Goal: Information Seeking & Learning: Learn about a topic

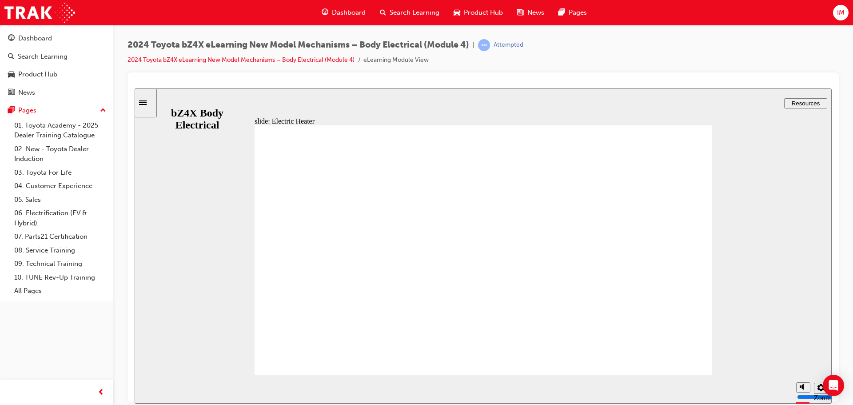
type input "1"
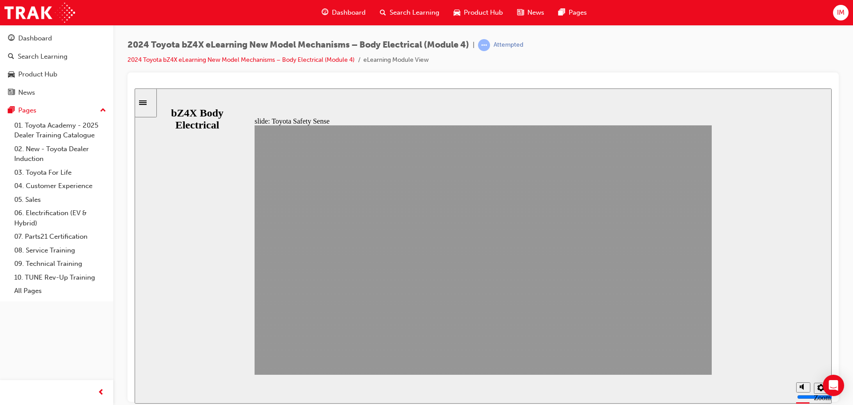
drag, startPoint x: 692, startPoint y: 358, endPoint x: 689, endPoint y: 361, distance: 4.7
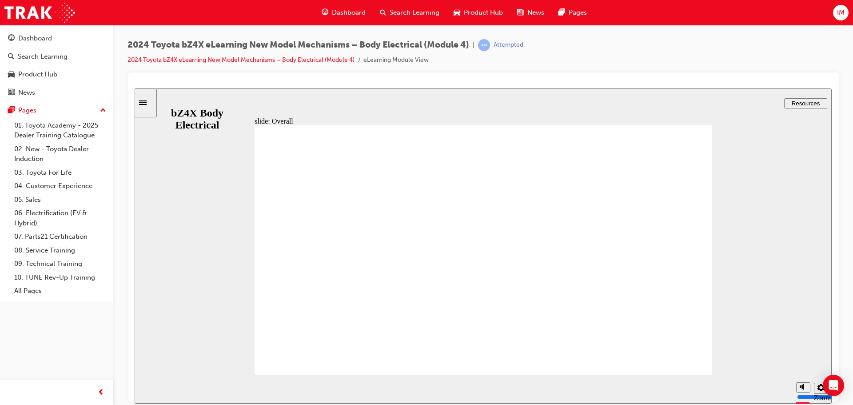
drag, startPoint x: 287, startPoint y: 242, endPoint x: 285, endPoint y: 275, distance: 33.4
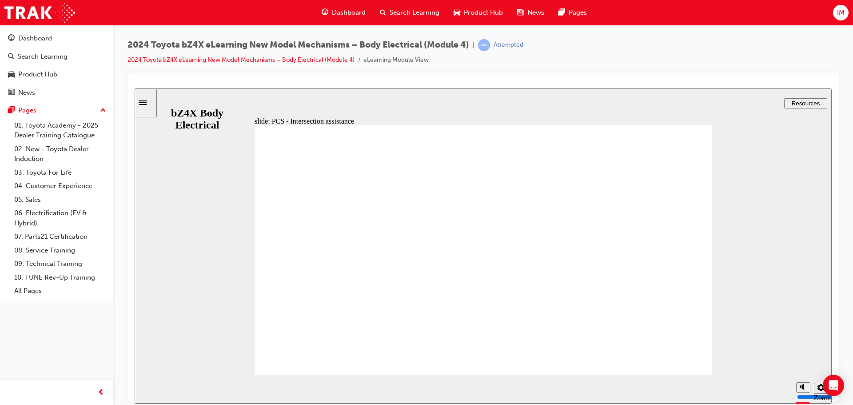
type input "1"
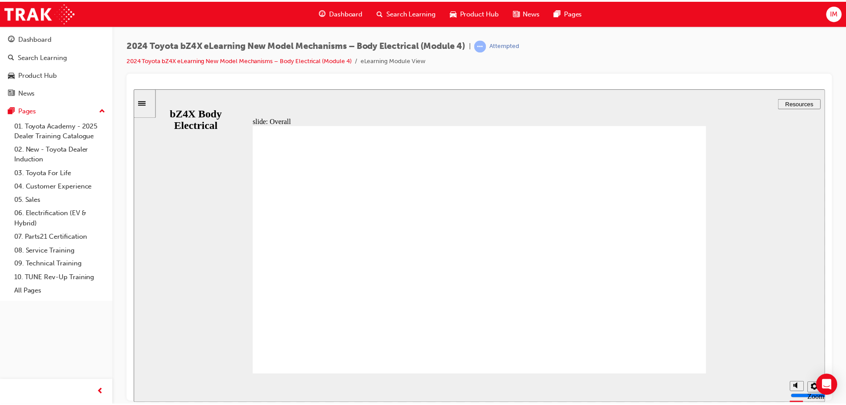
scroll to position [39, 0]
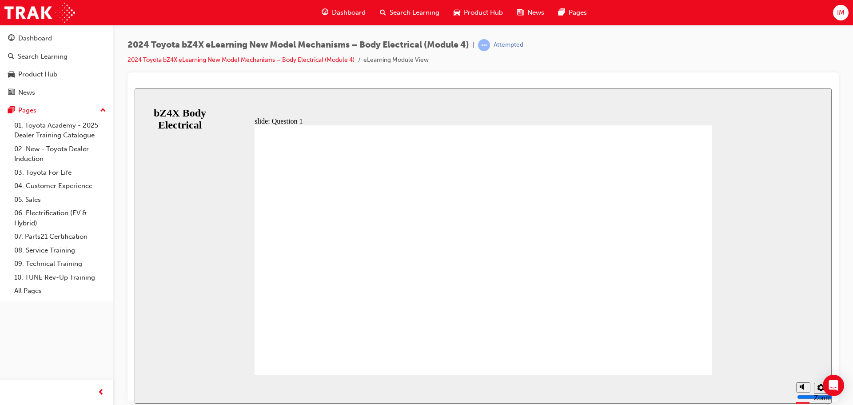
radio input "false"
radio input "true"
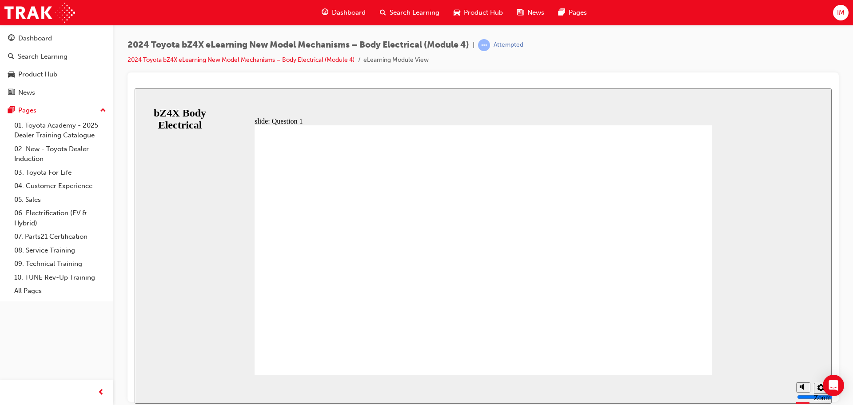
radio input "false"
radio input "true"
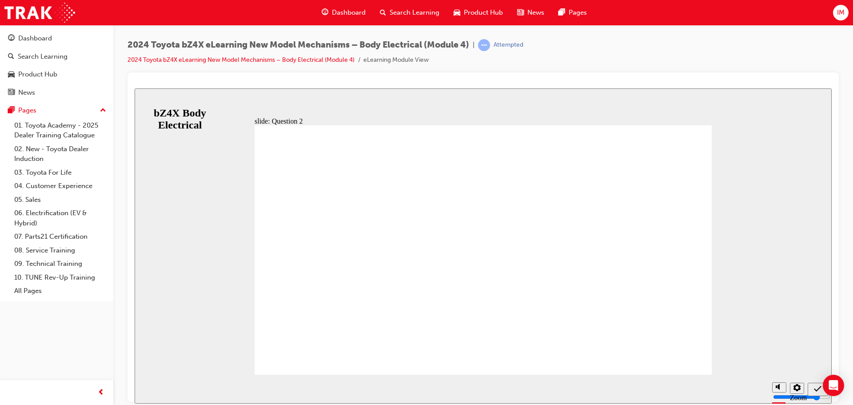
radio input "true"
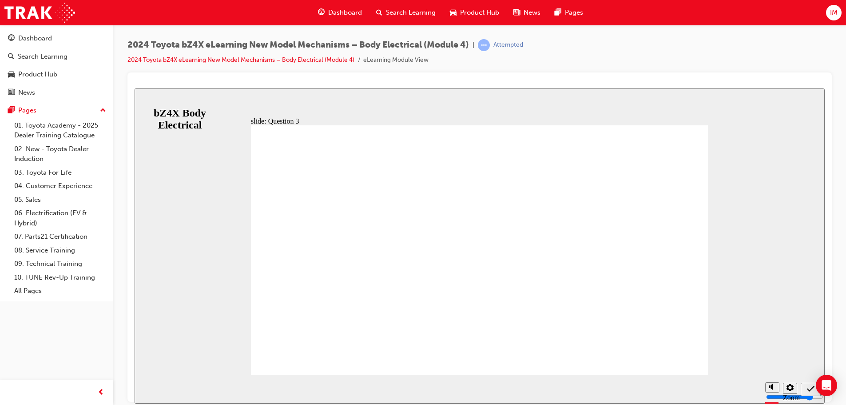
radio input "true"
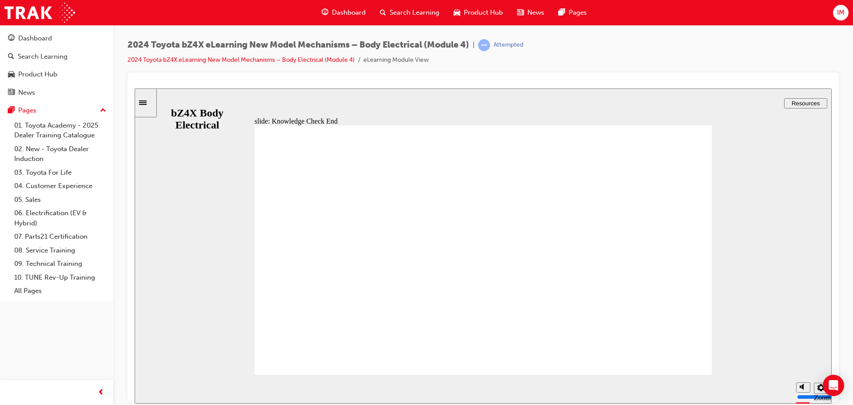
click at [469, 11] on span "Product Hub" at bounding box center [483, 13] width 39 height 10
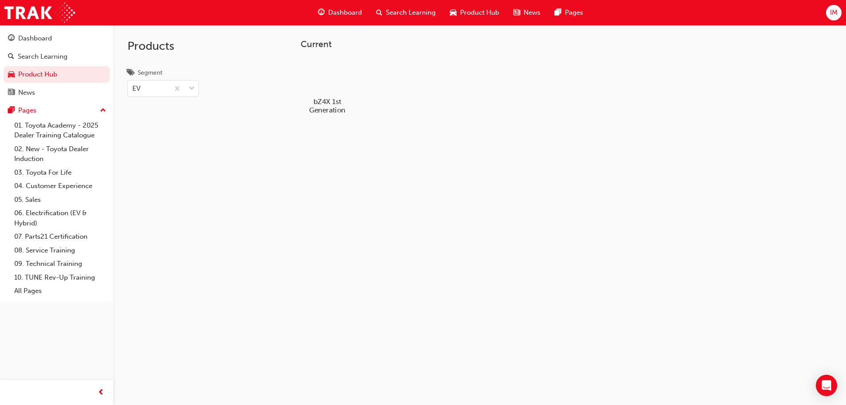
click at [334, 68] on div at bounding box center [326, 75] width 49 height 35
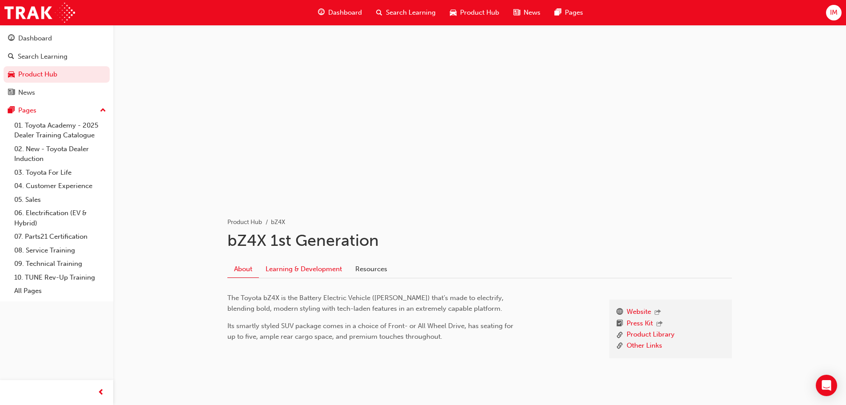
click at [294, 271] on link "Learning & Development" at bounding box center [304, 269] width 90 height 17
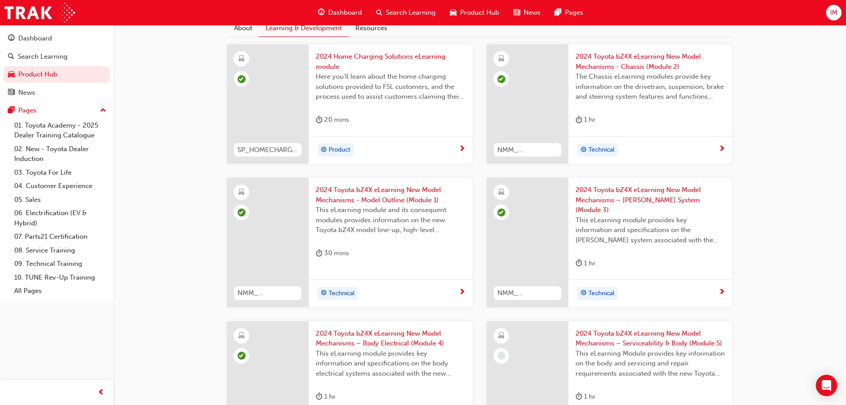
scroll to position [296, 0]
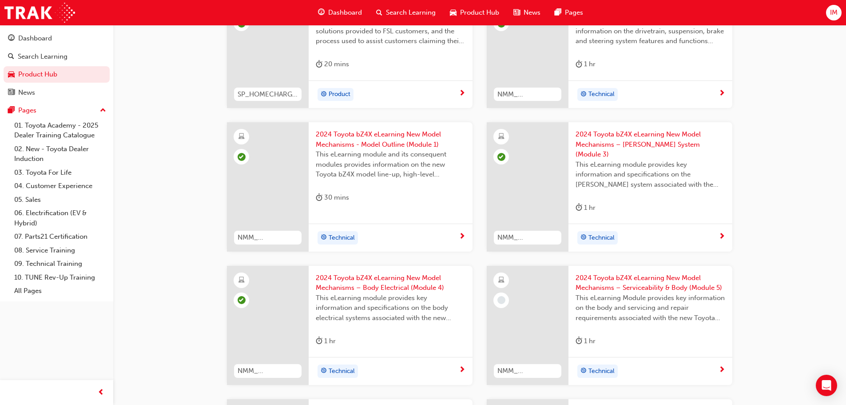
click at [595, 275] on span "2024 Toyota bZ4X eLearning New Model Mechanisms – Serviceability & Body (Module…" at bounding box center [651, 283] width 150 height 20
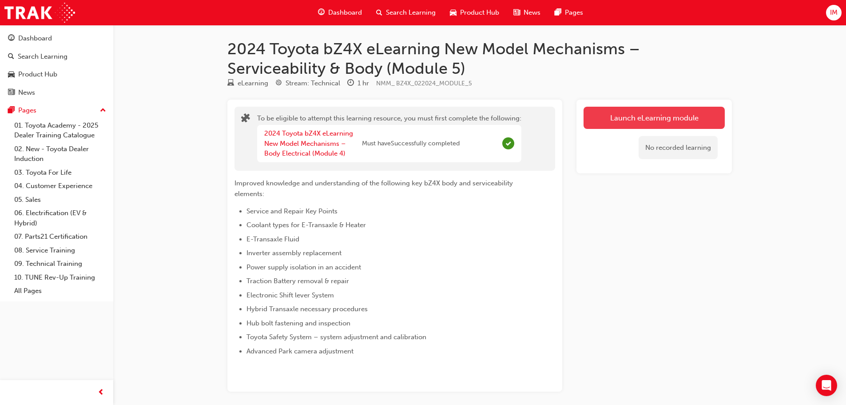
click at [625, 115] on button "Launch eLearning module" at bounding box center [654, 118] width 141 height 22
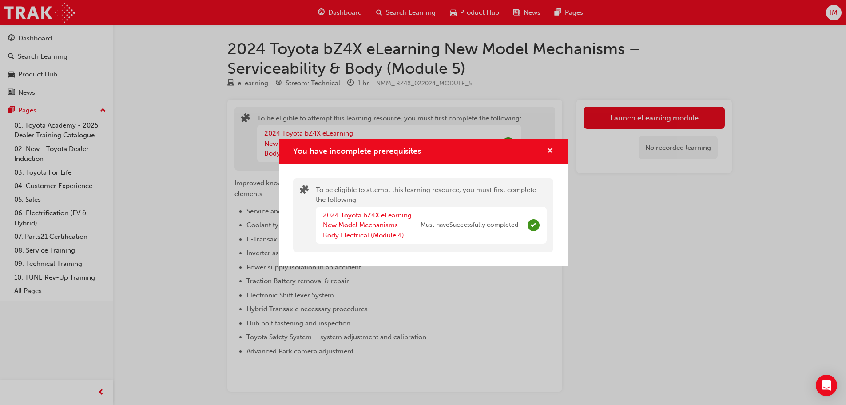
click at [552, 150] on span "cross-icon" at bounding box center [550, 151] width 7 height 8
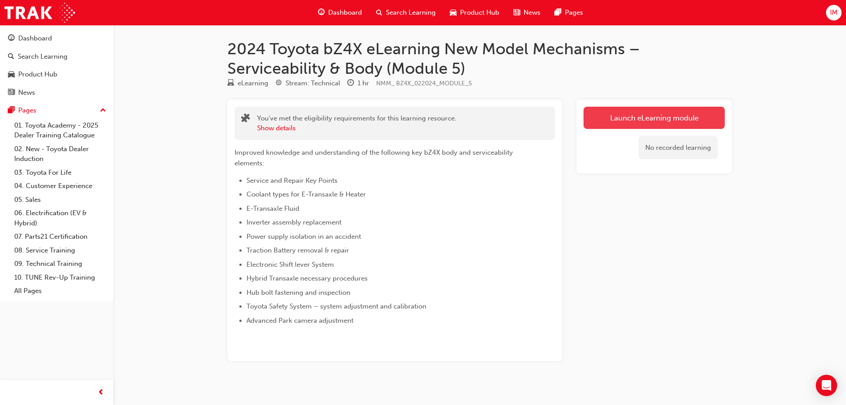
click at [691, 128] on link "Launch eLearning module" at bounding box center [654, 118] width 141 height 22
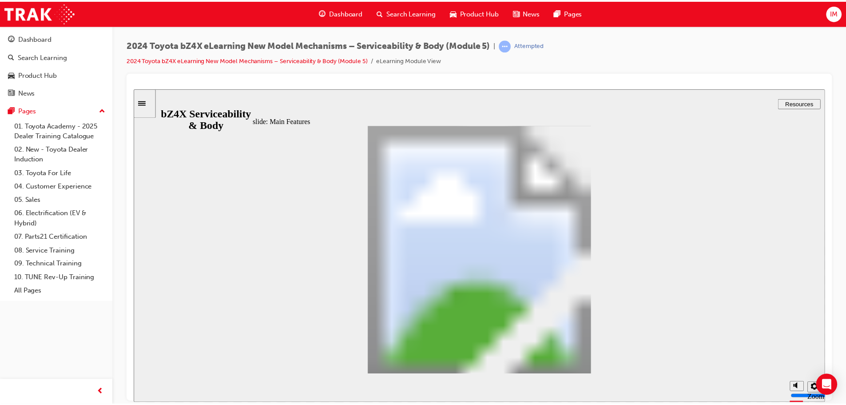
scroll to position [334, 0]
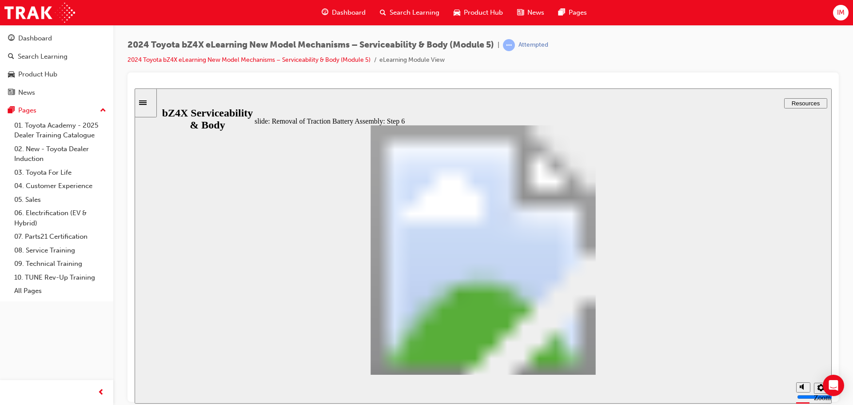
drag, startPoint x: 279, startPoint y: 210, endPoint x: 278, endPoint y: 226, distance: 16.0
type input "6"
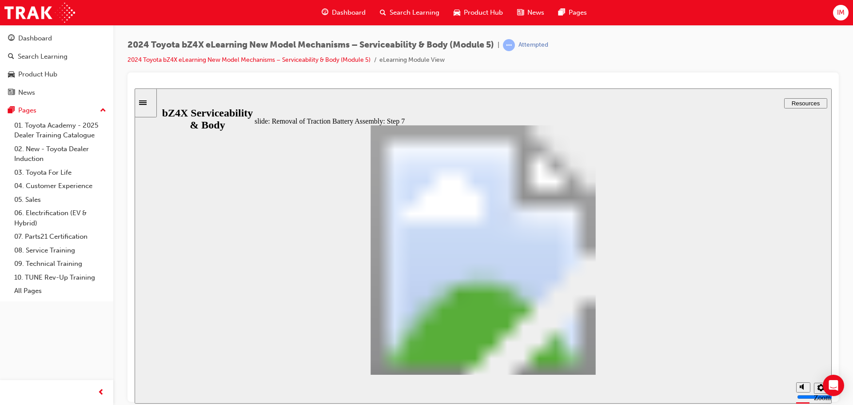
type input "3"
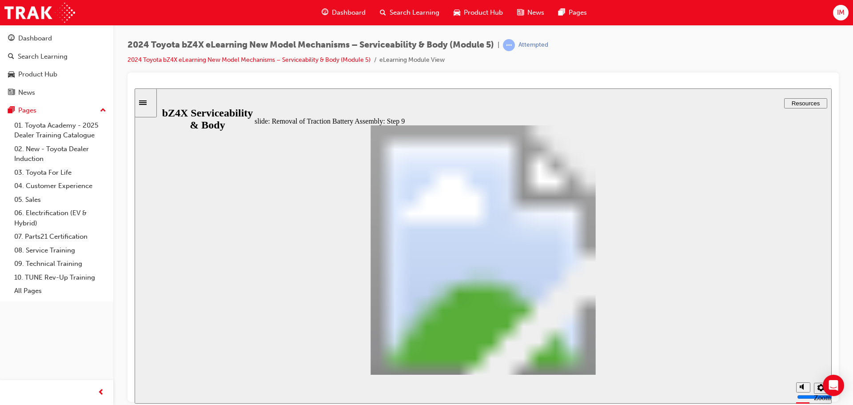
type input "7"
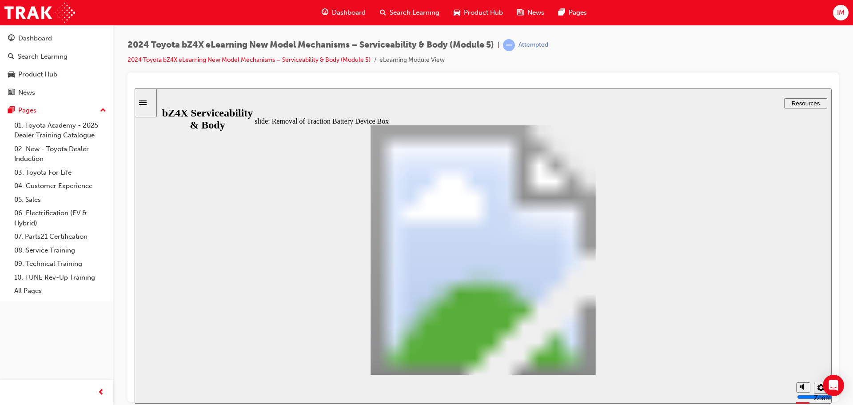
type input "3"
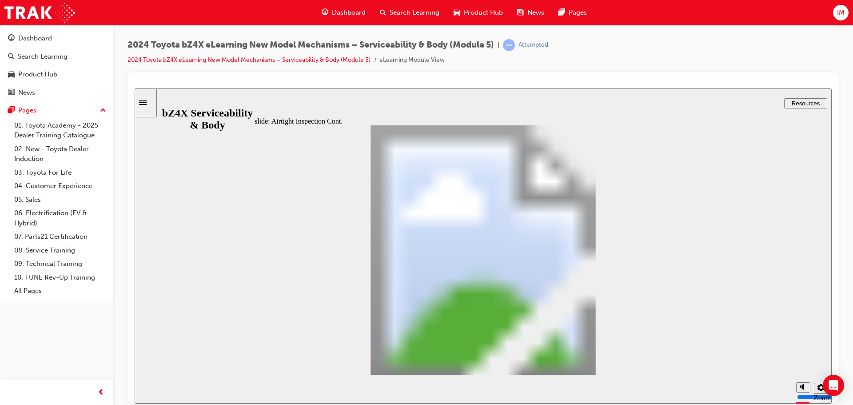
type input "5"
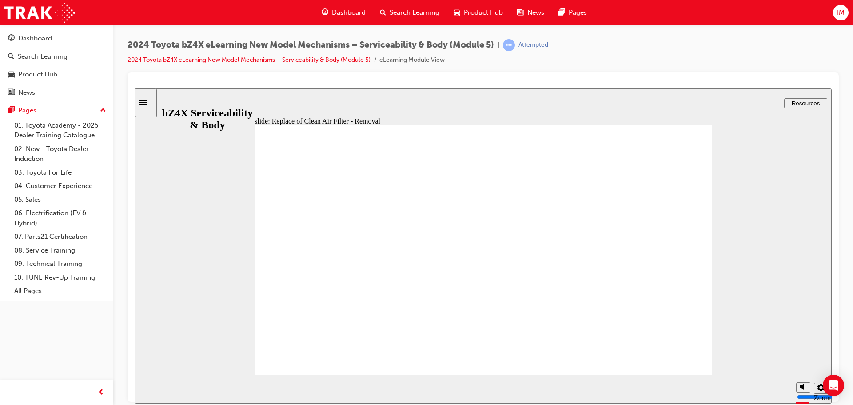
type input "4"
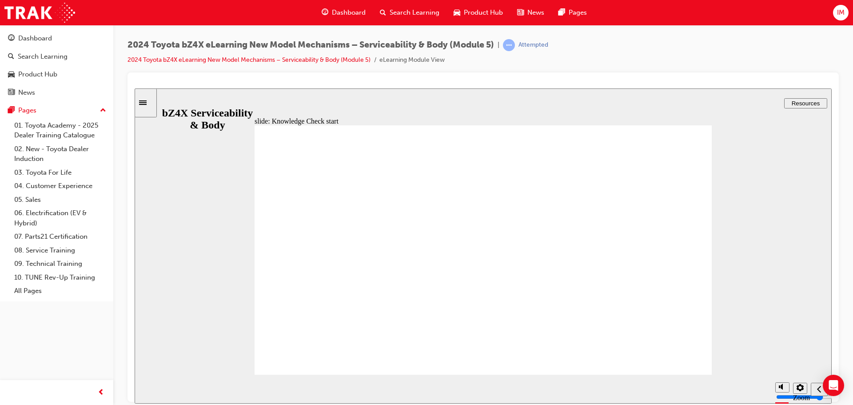
radio input "true"
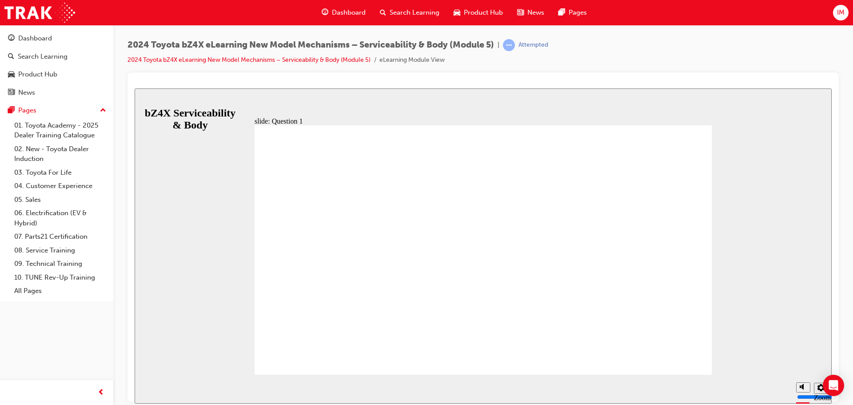
radio input "true"
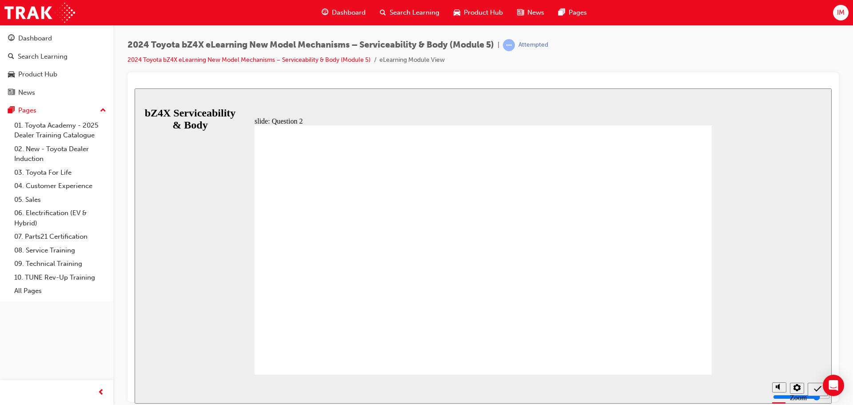
radio input "true"
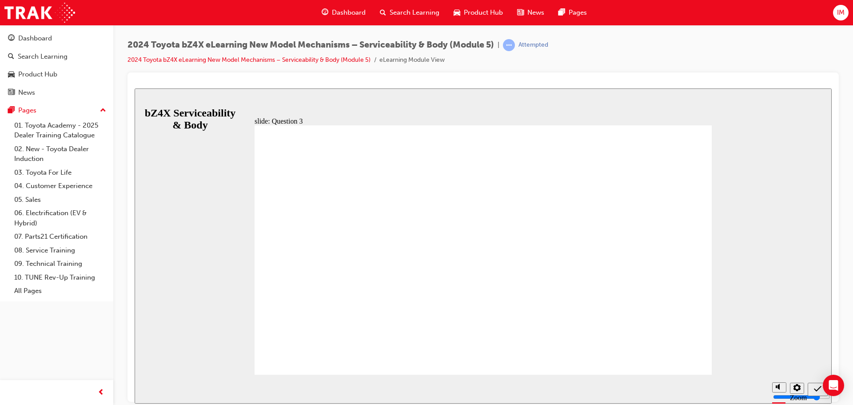
radio input "true"
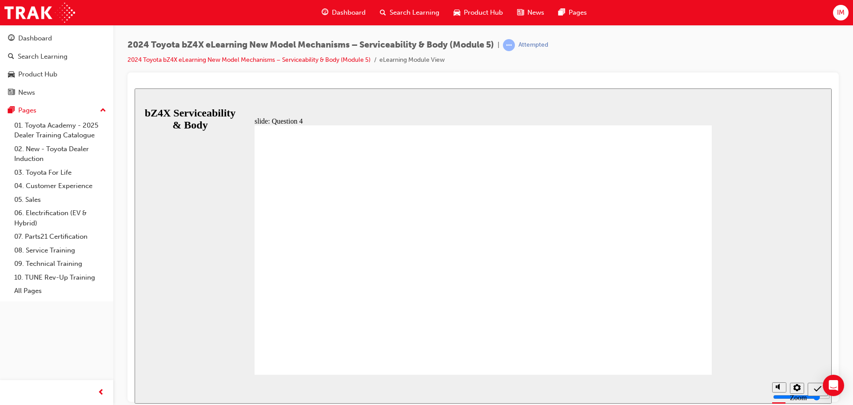
radio input "true"
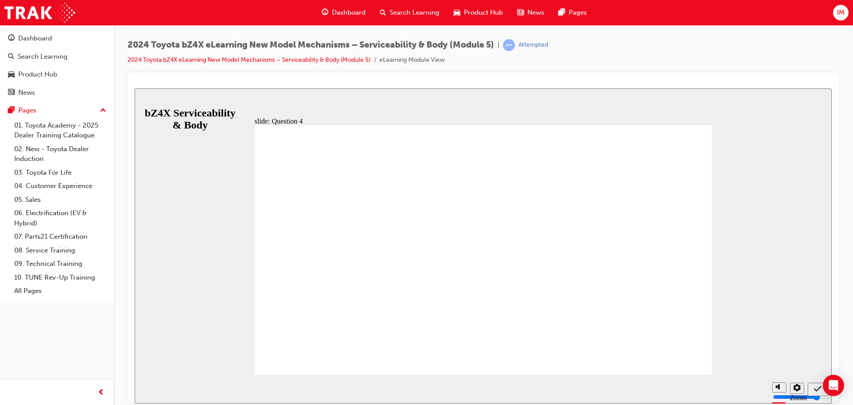
click at [462, 4] on div "Product Hub" at bounding box center [478, 13] width 64 height 18
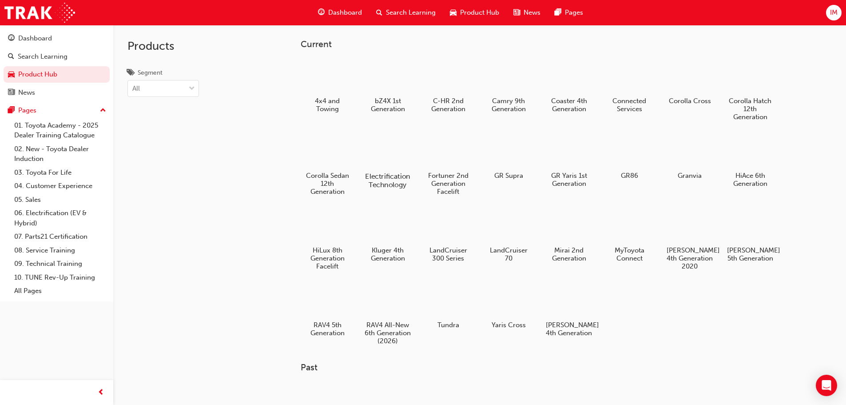
click at [374, 156] on div at bounding box center [387, 151] width 49 height 36
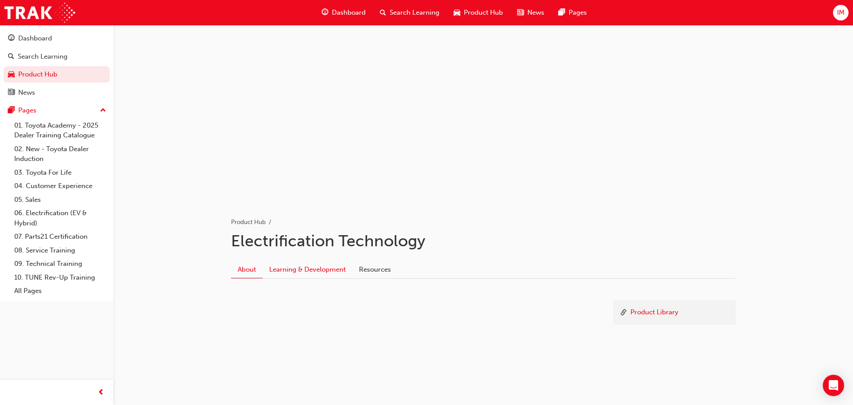
click at [319, 275] on link "Learning & Development" at bounding box center [307, 269] width 90 height 17
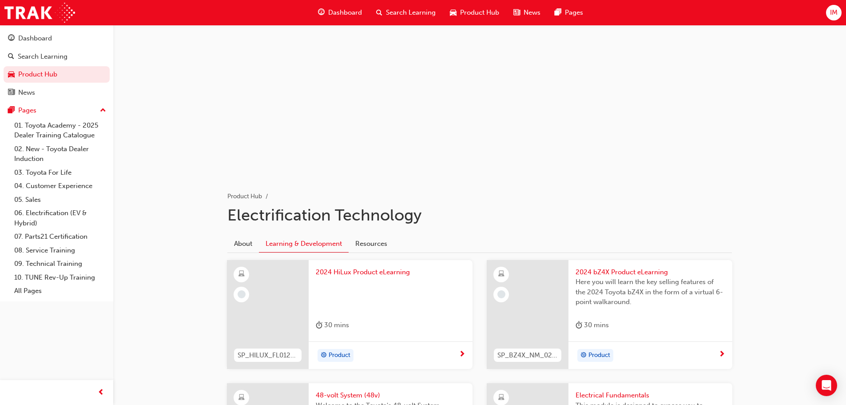
scroll to position [15, 0]
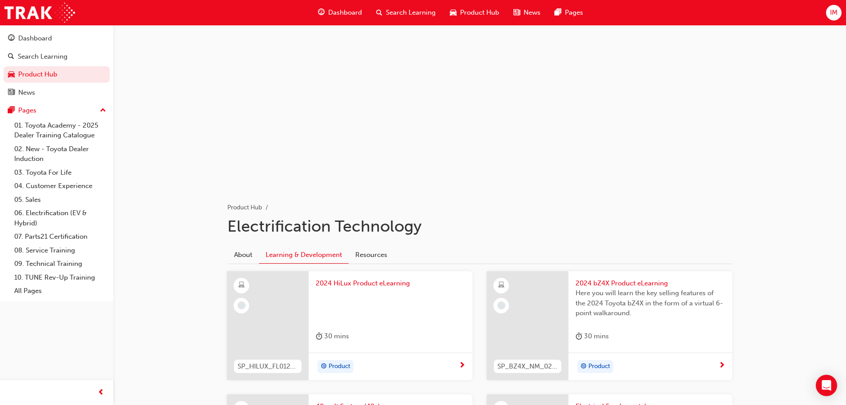
click at [480, 11] on span "Product Hub" at bounding box center [479, 13] width 39 height 10
